Goal: Transaction & Acquisition: Purchase product/service

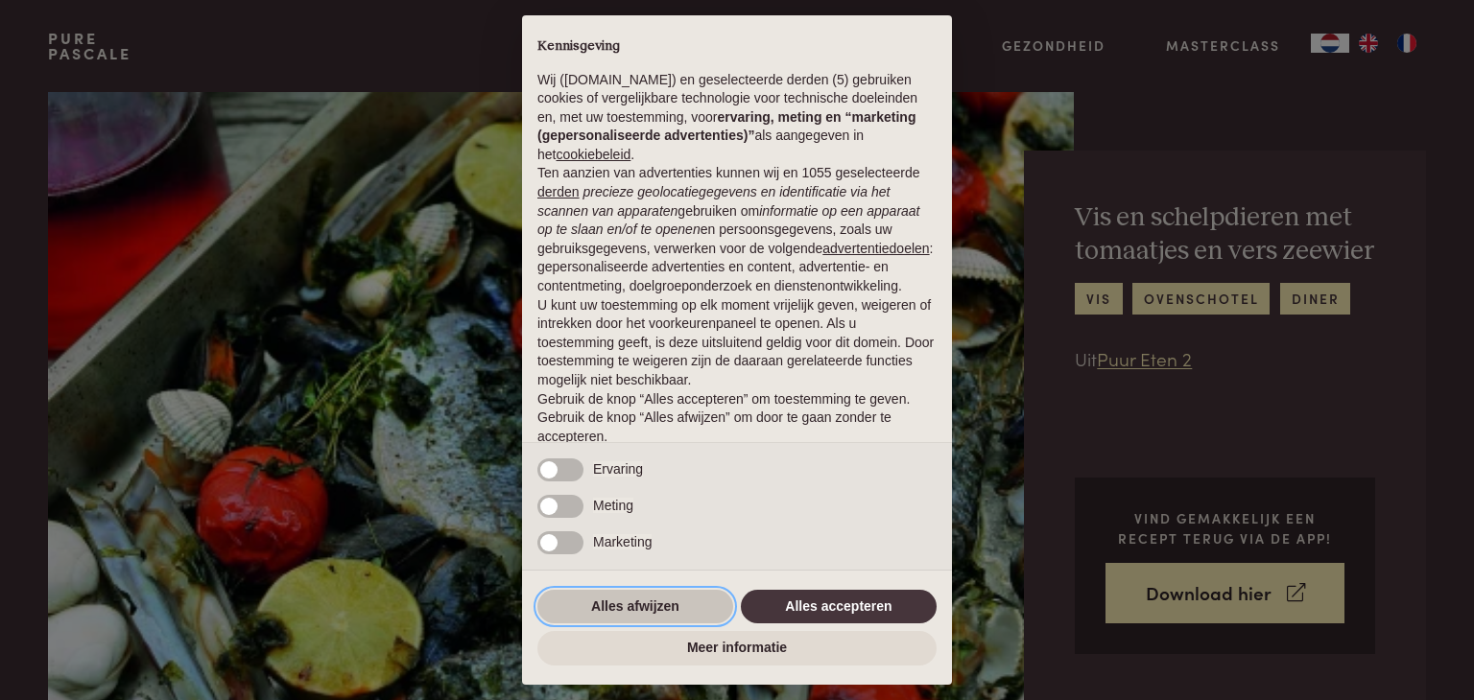
click at [685, 600] on button "Alles afwijzen" at bounding box center [635, 607] width 196 height 35
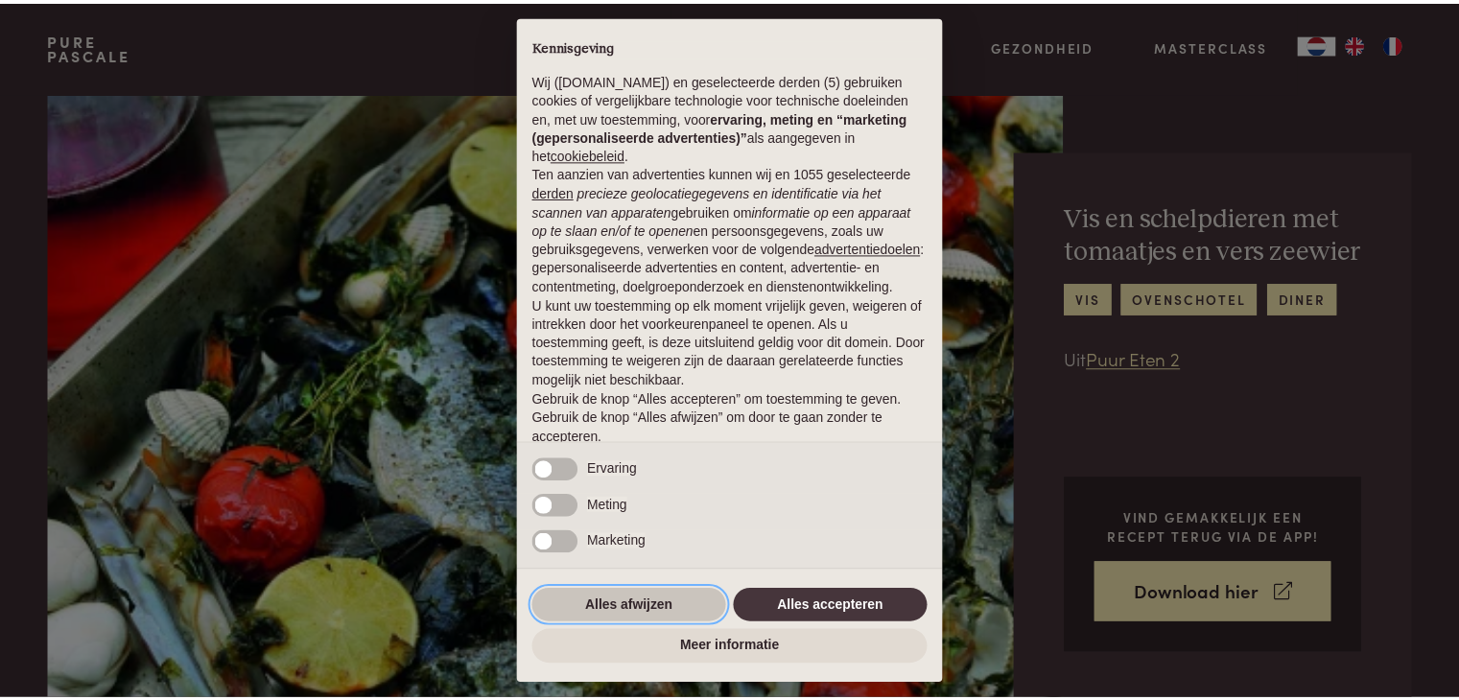
scroll to position [71, 0]
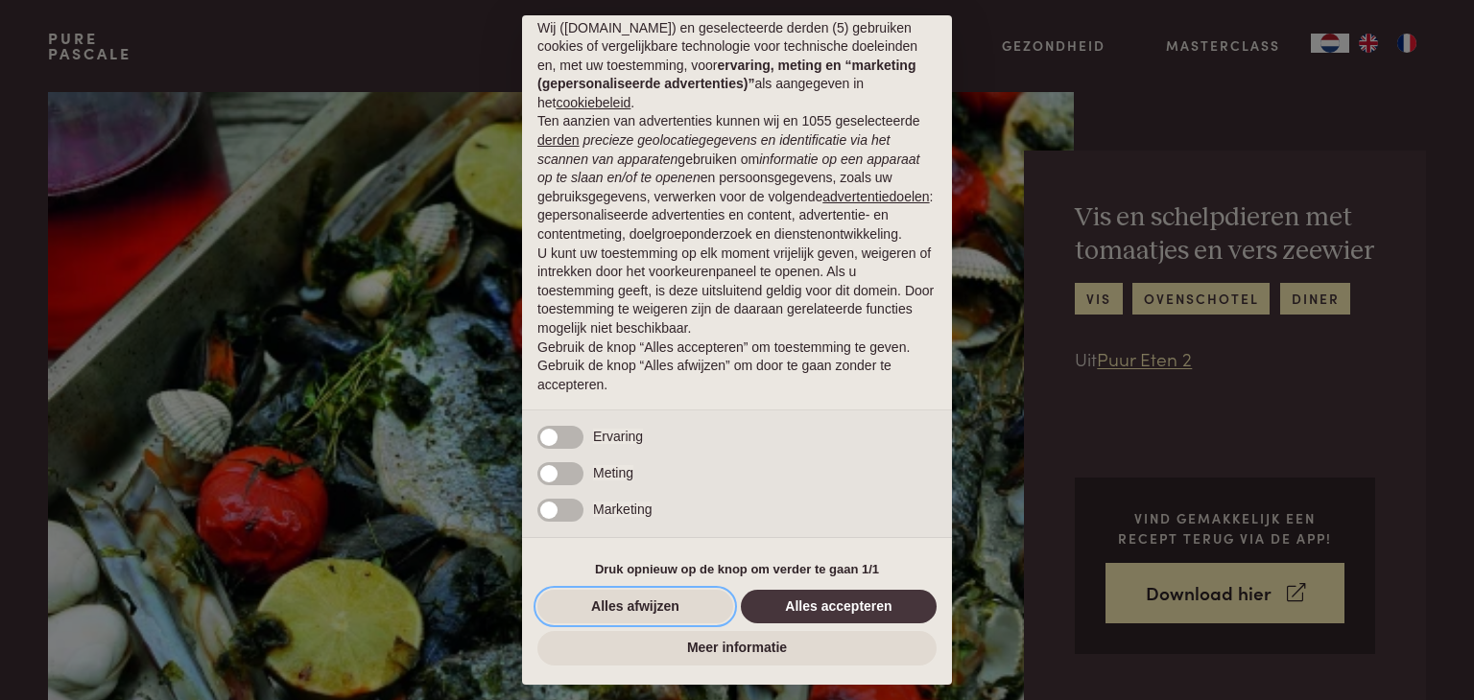
click at [685, 600] on button "Alles afwijzen" at bounding box center [635, 607] width 196 height 35
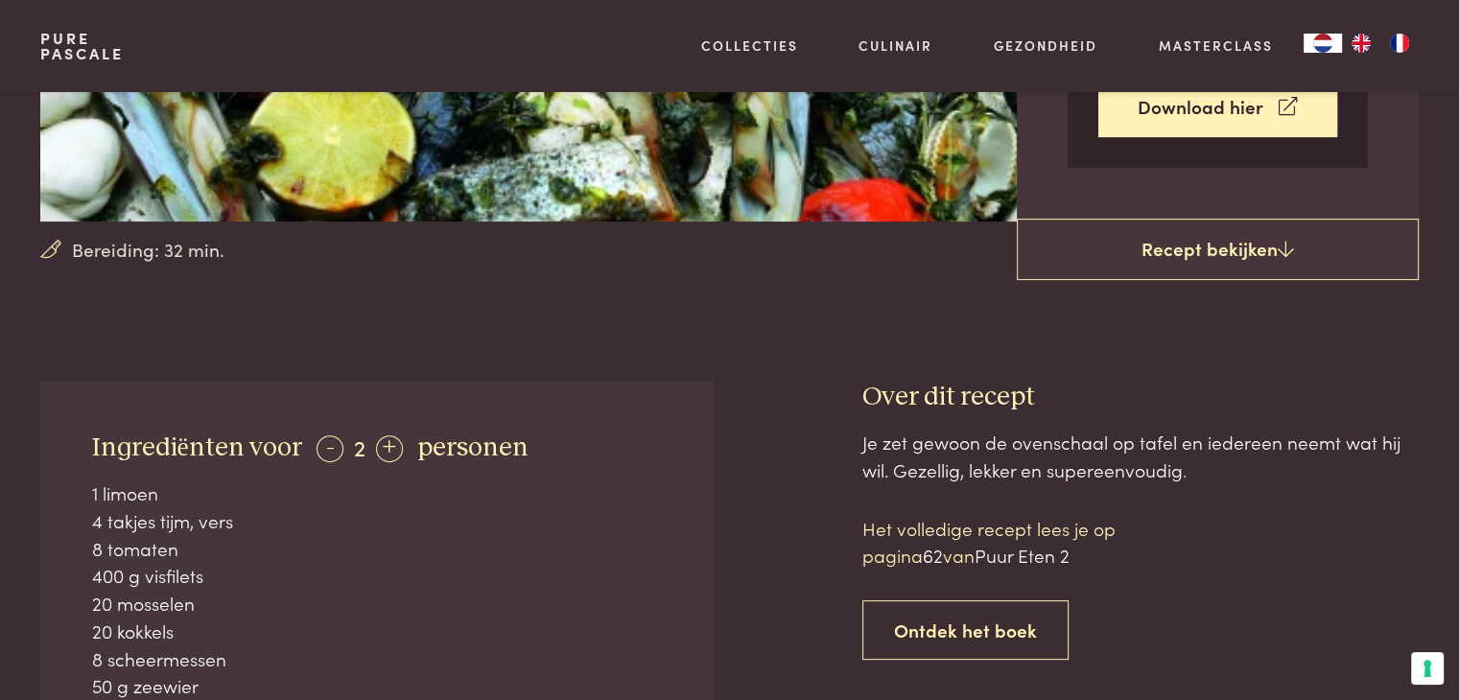
scroll to position [560, 0]
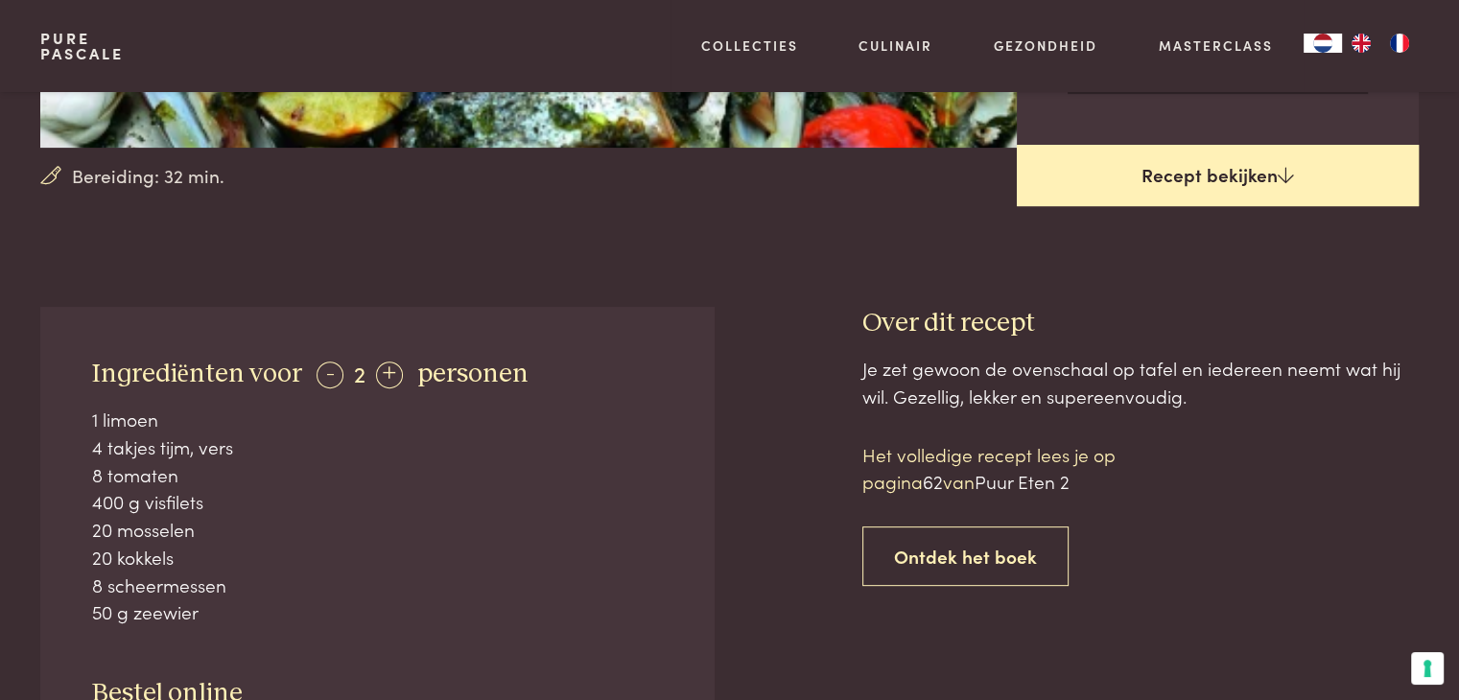
click at [1207, 174] on link "Recept bekijken" at bounding box center [1218, 175] width 402 height 61
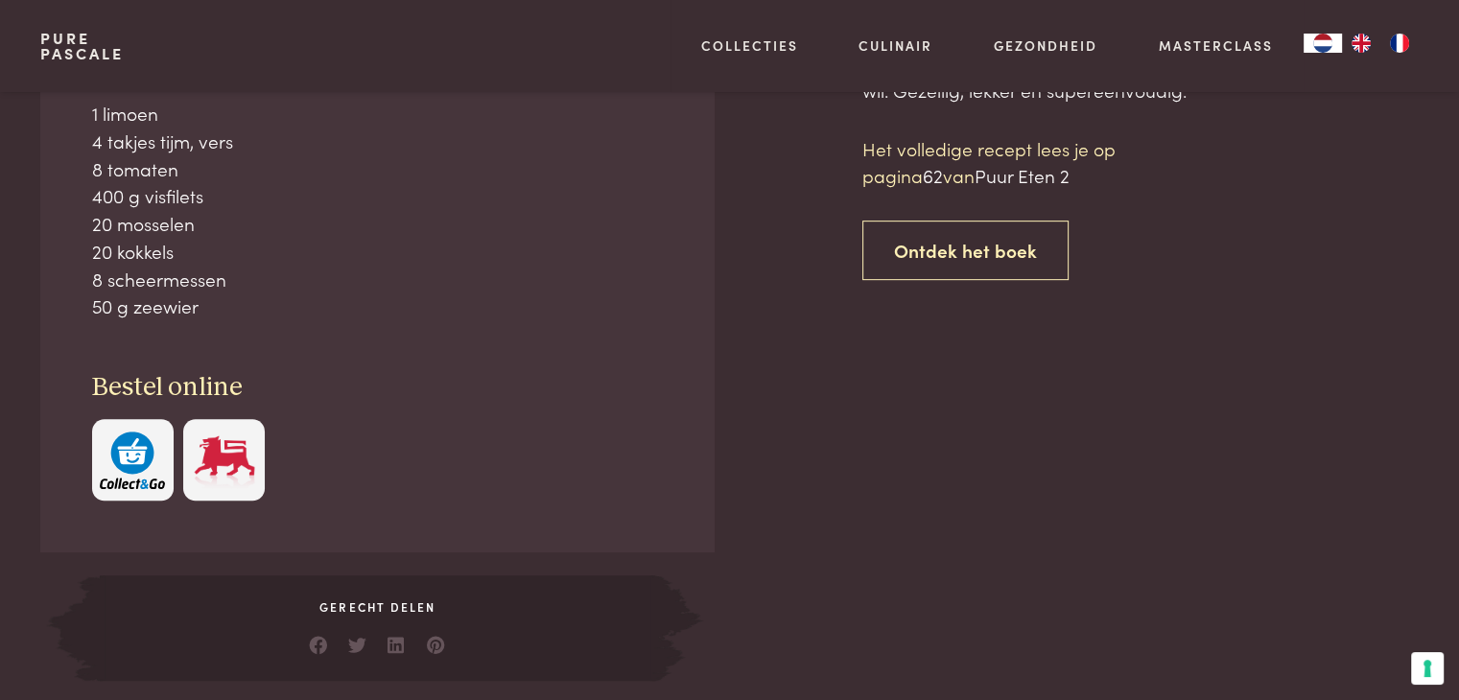
scroll to position [867, 0]
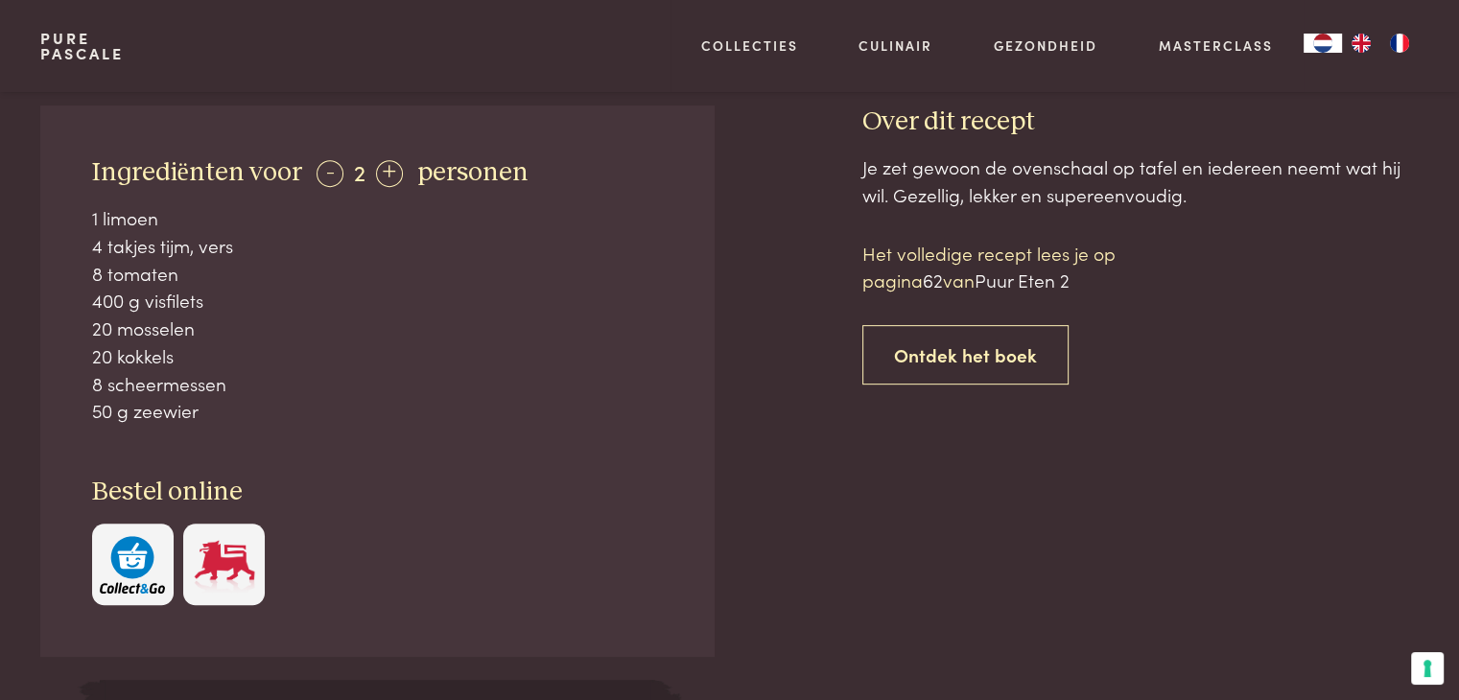
scroll to position [756, 0]
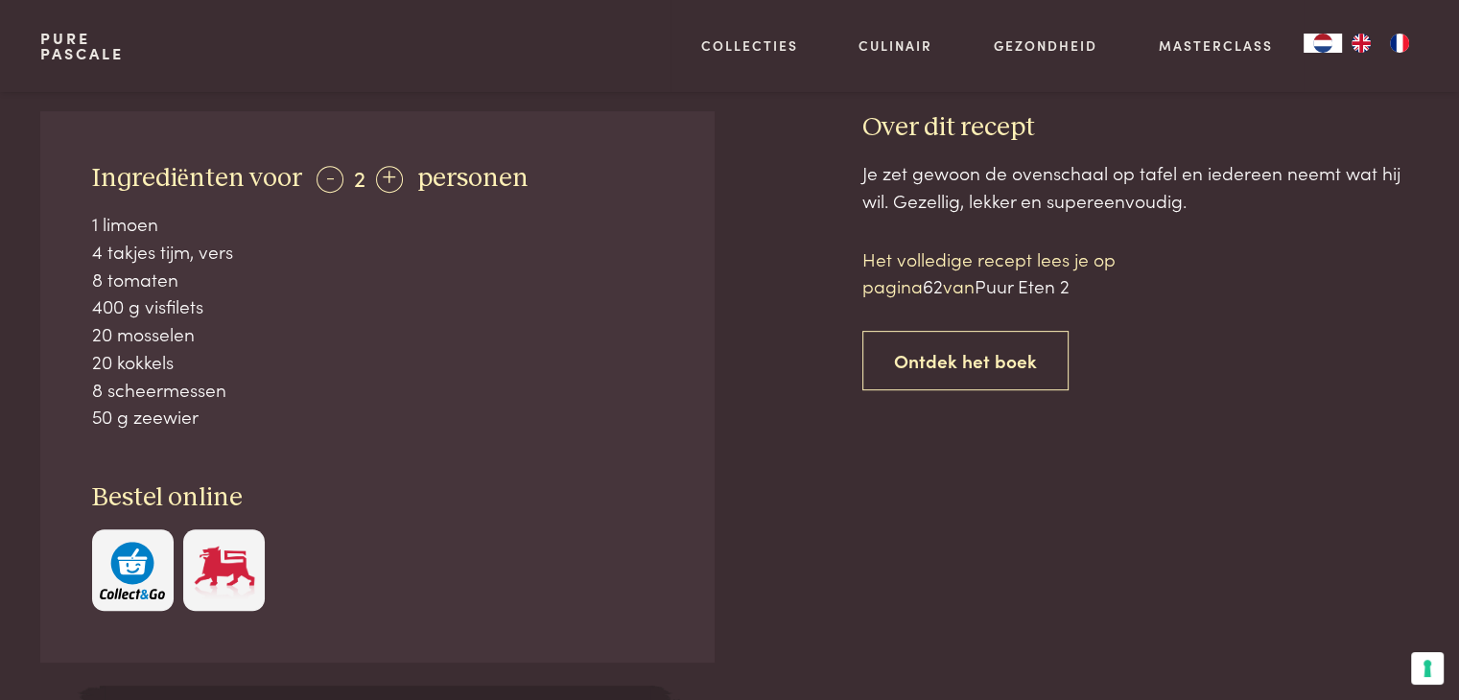
click at [1055, 288] on span "Puur Eten 2" at bounding box center [1022, 285] width 95 height 26
click at [939, 285] on span "62" at bounding box center [933, 285] width 20 height 26
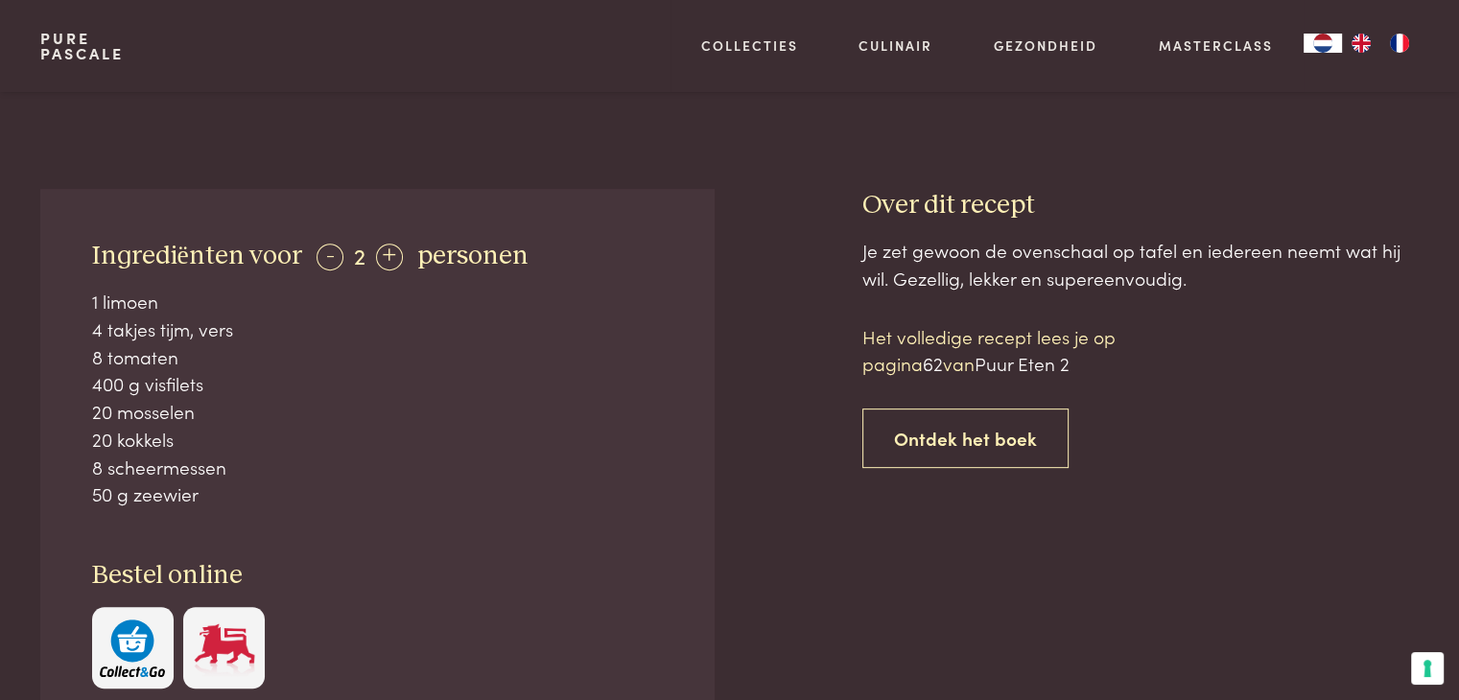
scroll to position [677, 0]
click at [990, 342] on p "Het volledige recept lees je op pagina 62 van Puur Eten 2" at bounding box center [1025, 351] width 326 height 55
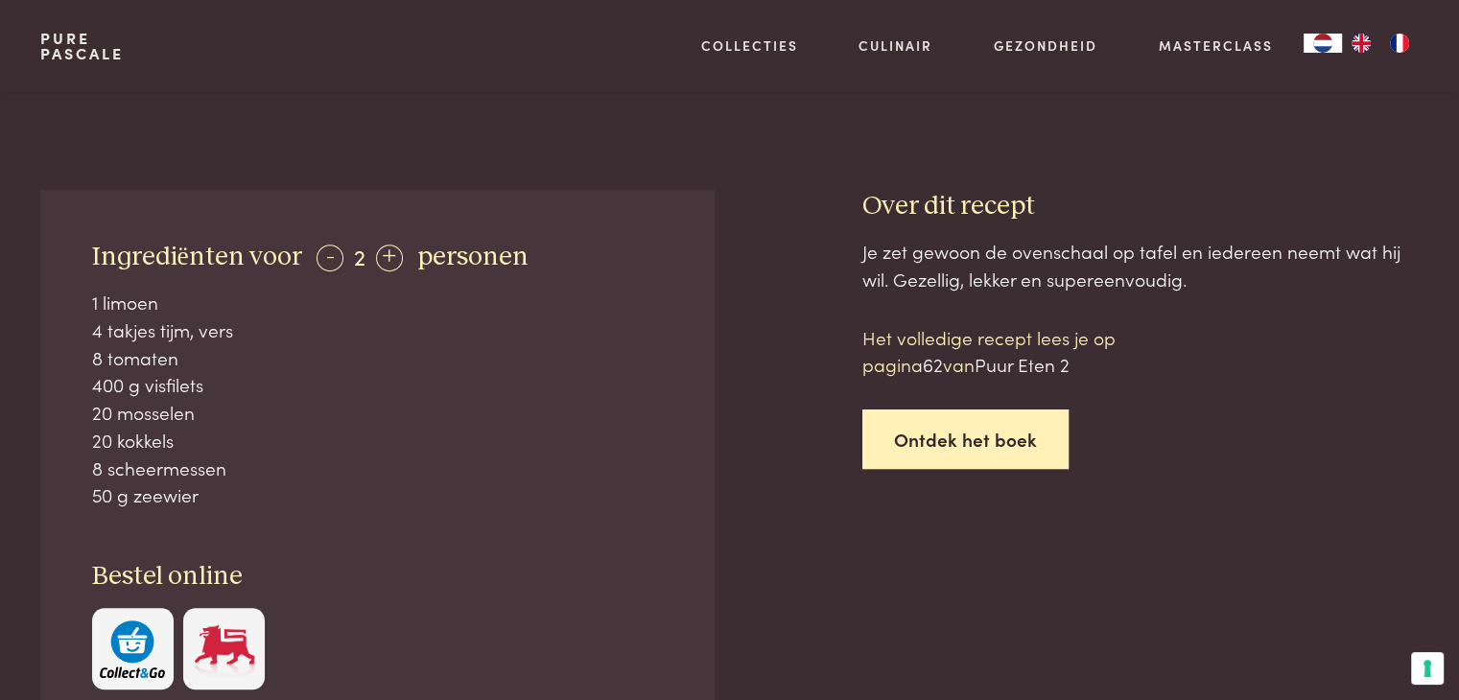
click at [969, 438] on link "Ontdek het boek" at bounding box center [965, 440] width 206 height 60
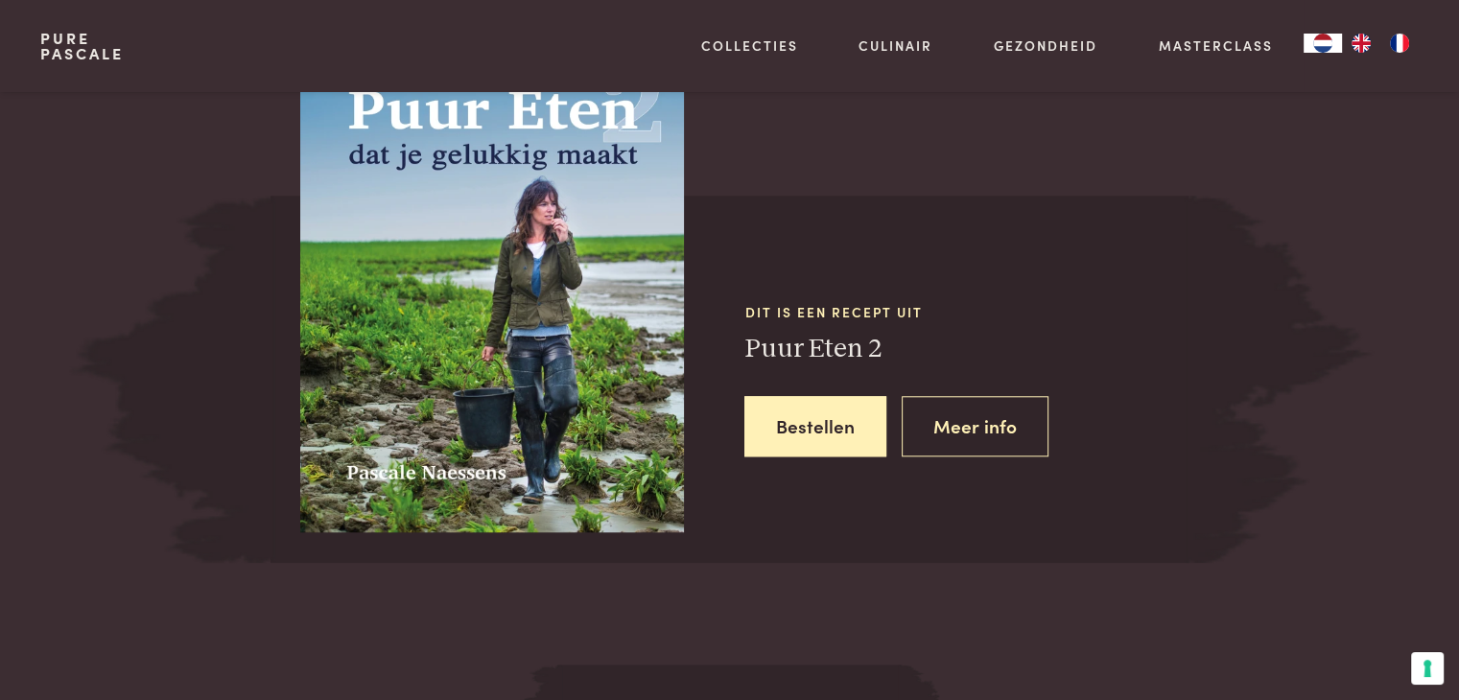
scroll to position [1751, 0]
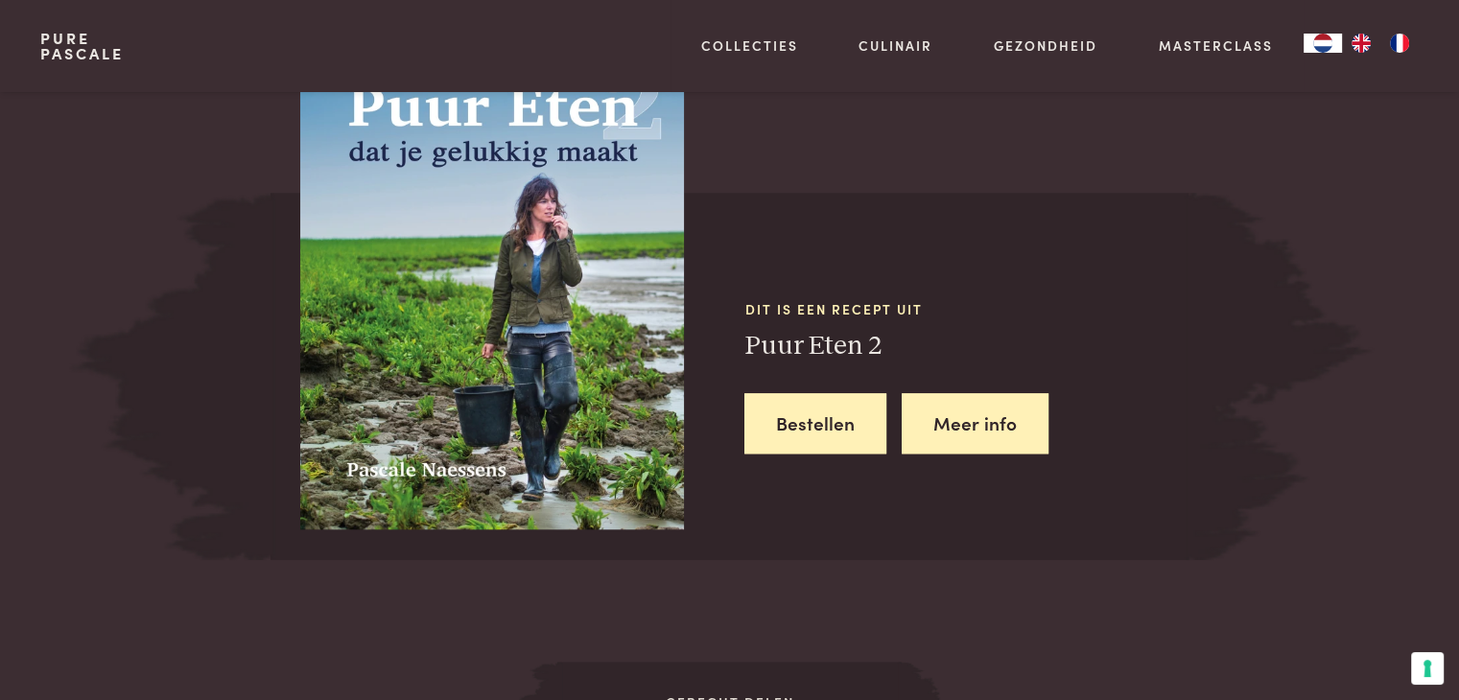
click at [951, 420] on link "Meer info" at bounding box center [975, 423] width 147 height 60
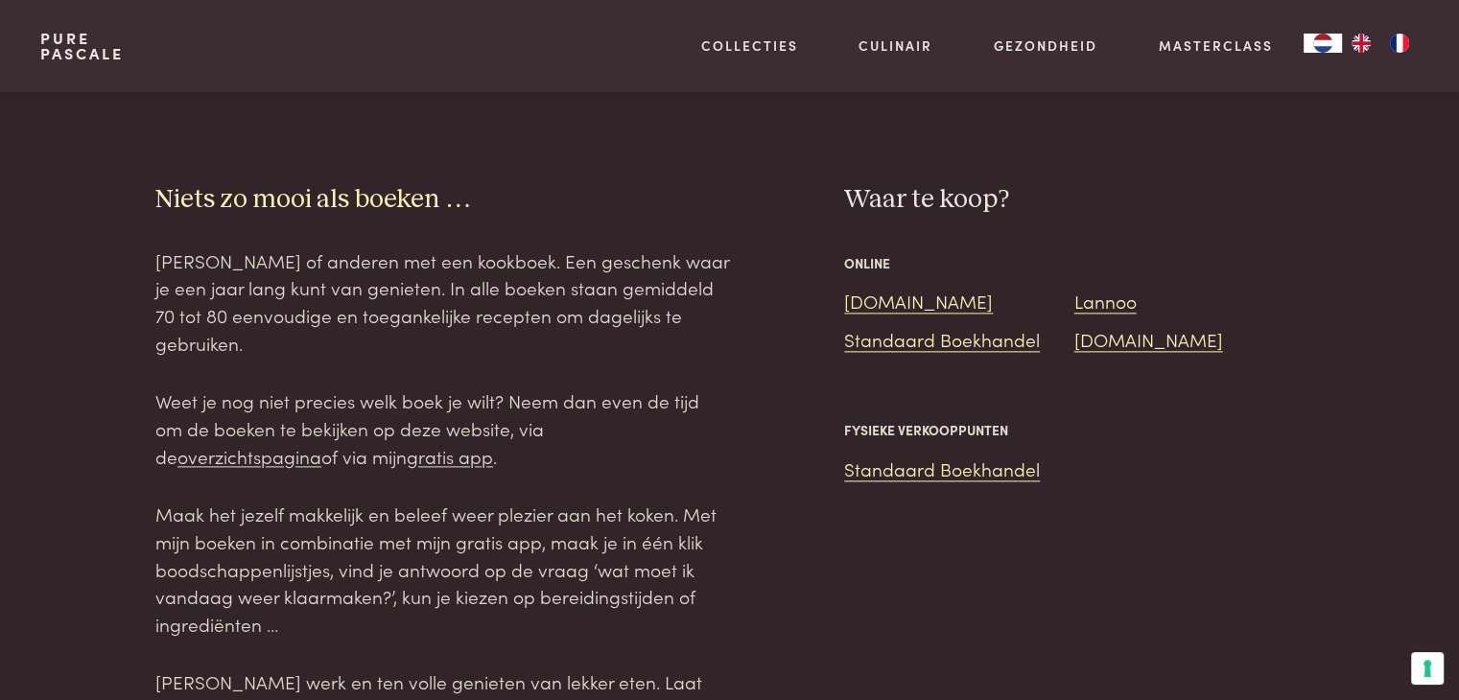
scroll to position [2350, 0]
